Goal: Communication & Community: Participate in discussion

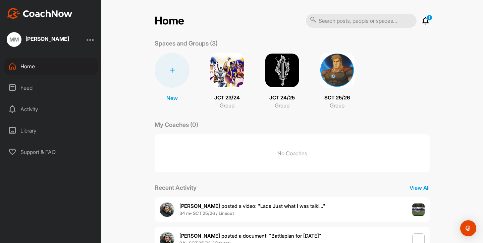
click at [425, 24] on icon at bounding box center [425, 21] width 8 height 8
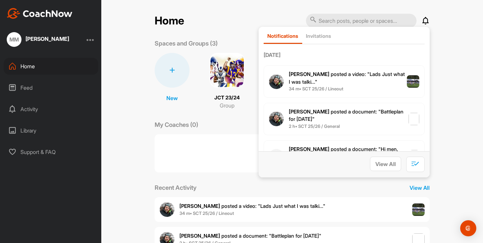
click at [373, 73] on span "[PERSON_NAME] posted a video : " Lads Just what I was talki... "" at bounding box center [347, 78] width 116 height 14
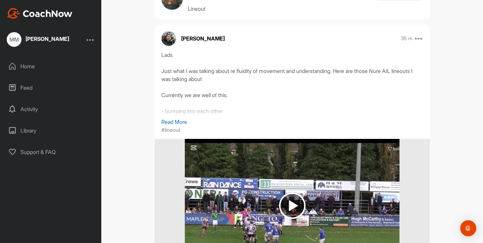
scroll to position [27, 0]
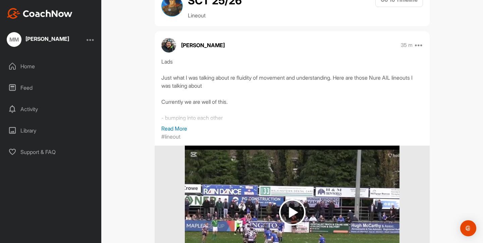
click at [173, 127] on p "Read More" at bounding box center [291, 129] width 261 height 8
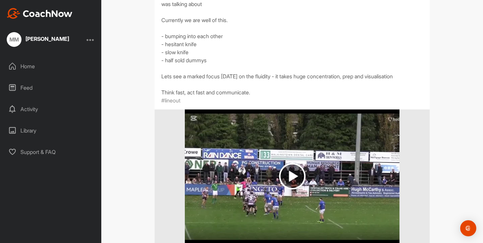
scroll to position [116, 0]
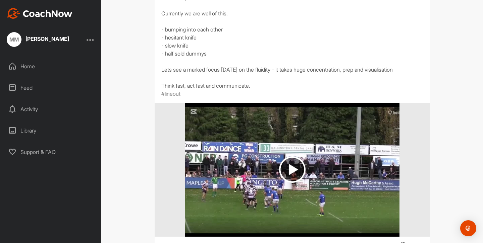
click at [286, 167] on img at bounding box center [292, 170] width 26 height 26
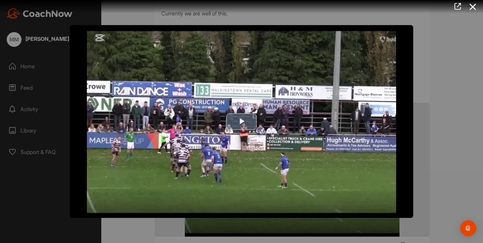
click at [257, 134] on img "Video Player" at bounding box center [241, 121] width 343 height 193
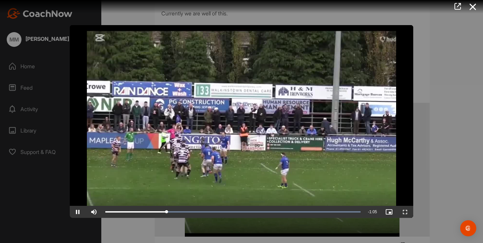
click at [420, 55] on div at bounding box center [241, 121] width 483 height 243
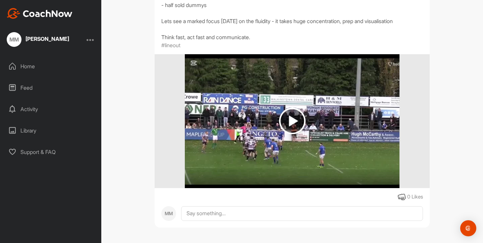
scroll to position [0, 0]
click at [50, 58] on div "Home" at bounding box center [51, 66] width 95 height 17
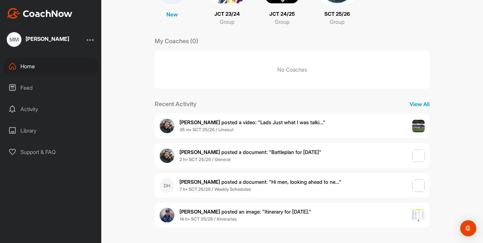
scroll to position [84, 0]
click at [217, 153] on span "[PERSON_NAME] posted a document : " Battleplan for [DATE] "" at bounding box center [250, 152] width 142 height 6
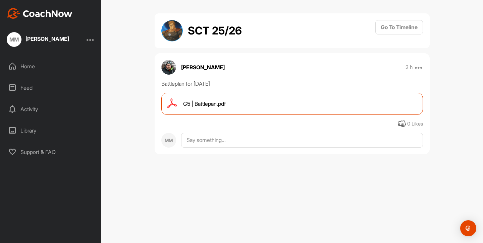
click at [225, 99] on div "G5 | Battlepan.pdf" at bounding box center [291, 104] width 261 height 22
click at [33, 86] on div "Feed" at bounding box center [51, 87] width 95 height 17
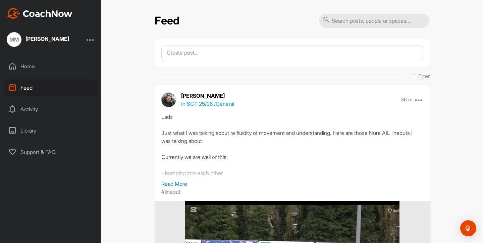
scroll to position [224, 0]
